Goal: Use online tool/utility: Utilize a website feature to perform a specific function

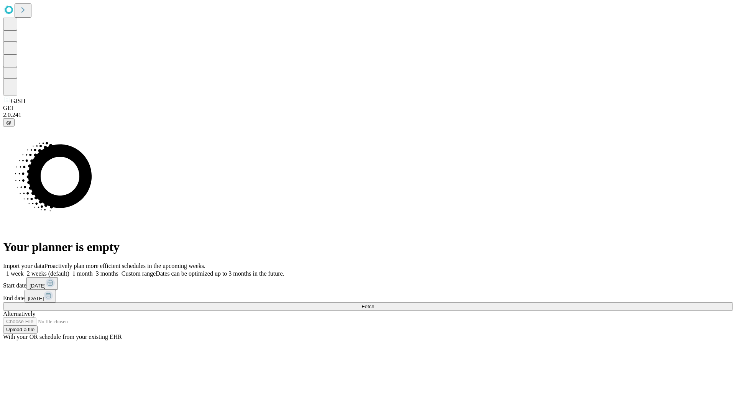
click at [374, 304] on span "Fetch" at bounding box center [368, 307] width 13 height 6
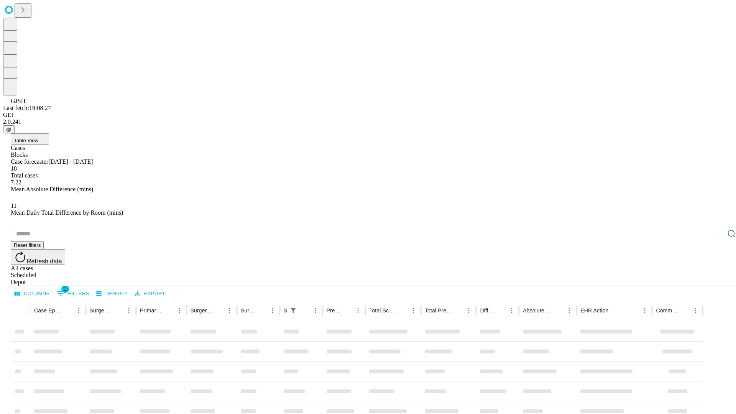
click at [38, 138] on span "Table View" at bounding box center [26, 141] width 25 height 6
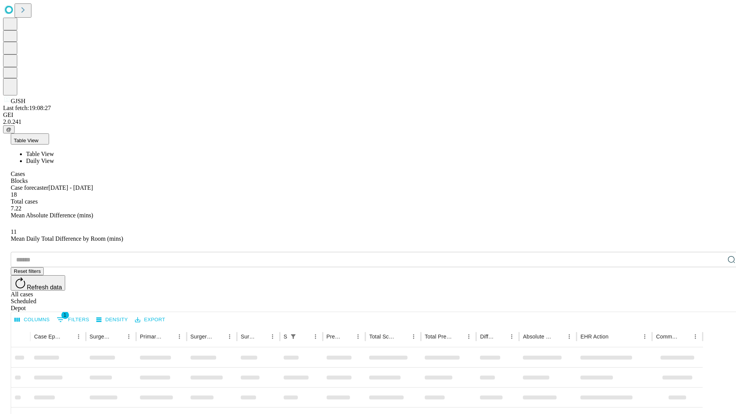
click at [54, 158] on span "Daily View" at bounding box center [40, 161] width 28 height 7
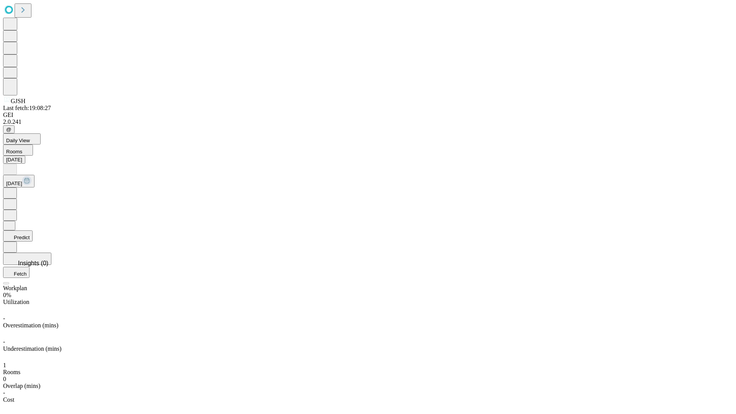
click at [33, 230] on button "Predict" at bounding box center [18, 235] width 30 height 11
